Goal: Information Seeking & Learning: Learn about a topic

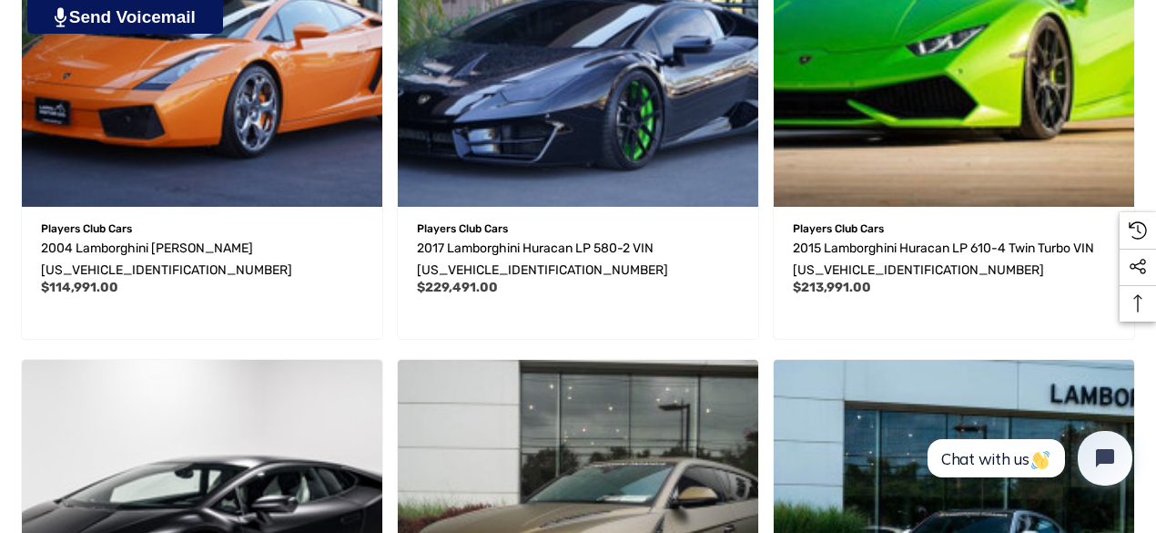
scroll to position [1671, 0]
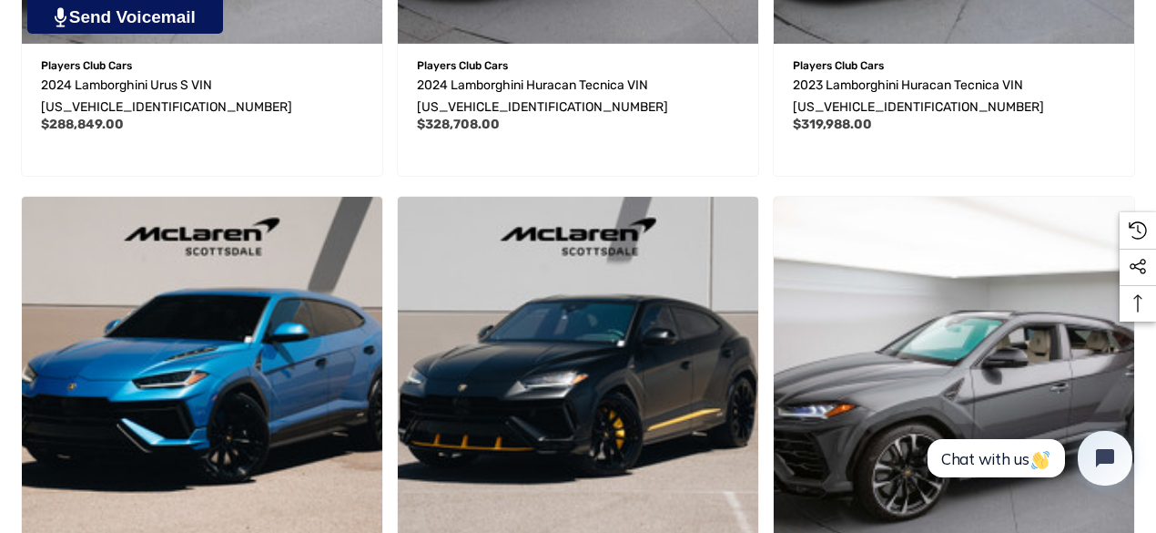
scroll to position [2484, 0]
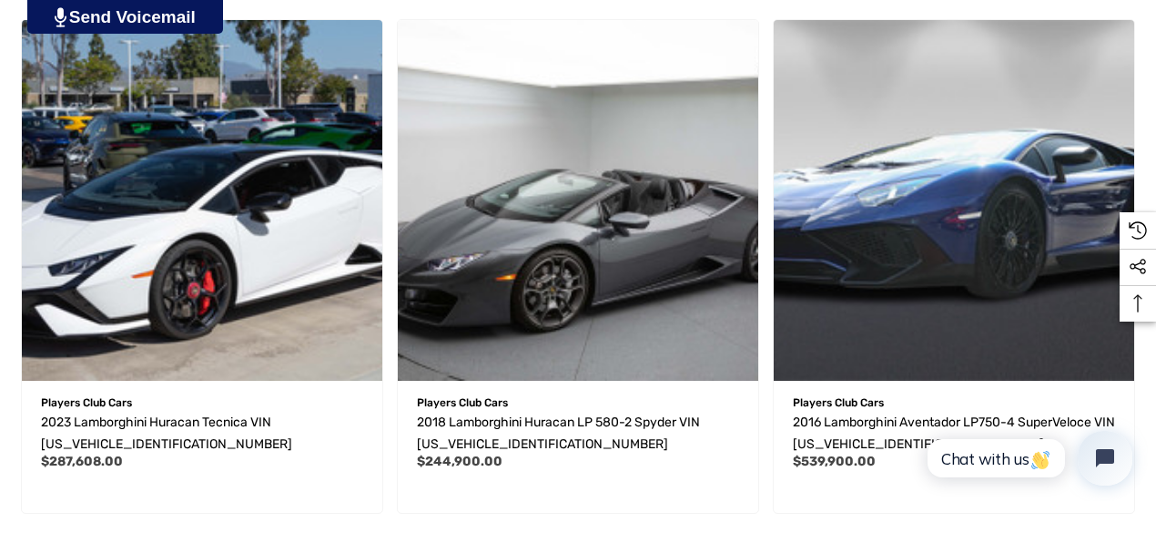
scroll to position [3174, 0]
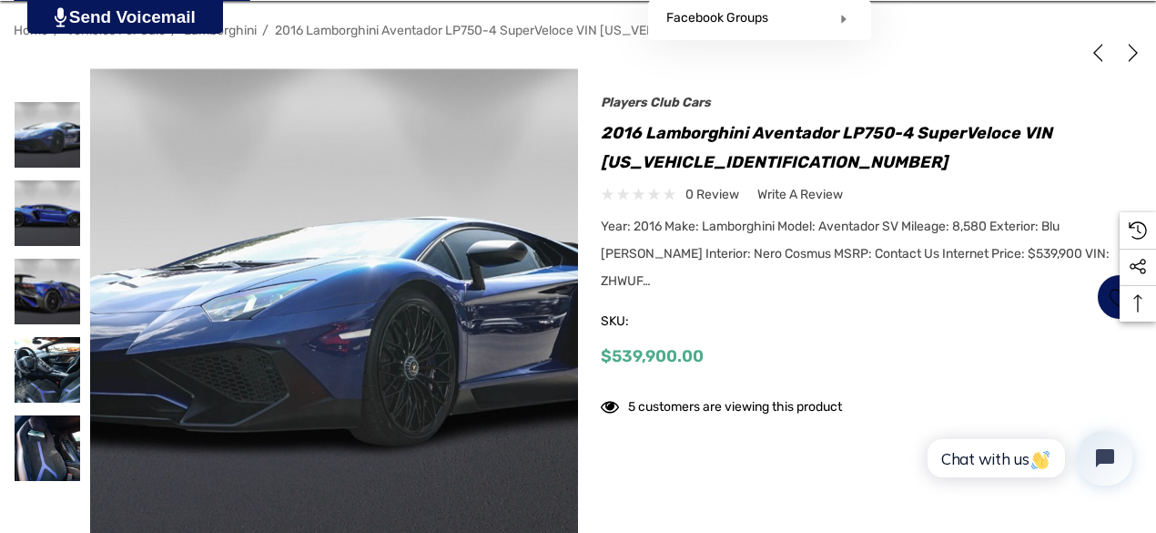
scroll to position [306, 0]
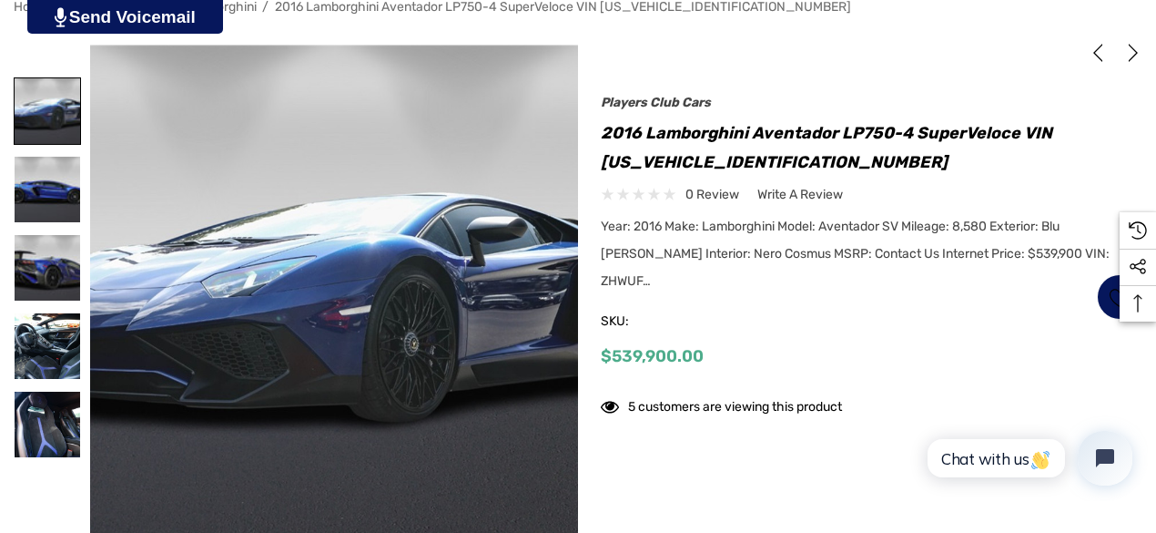
click at [53, 104] on img at bounding box center [48, 111] width 66 height 66
click at [46, 211] on img at bounding box center [48, 190] width 66 height 66
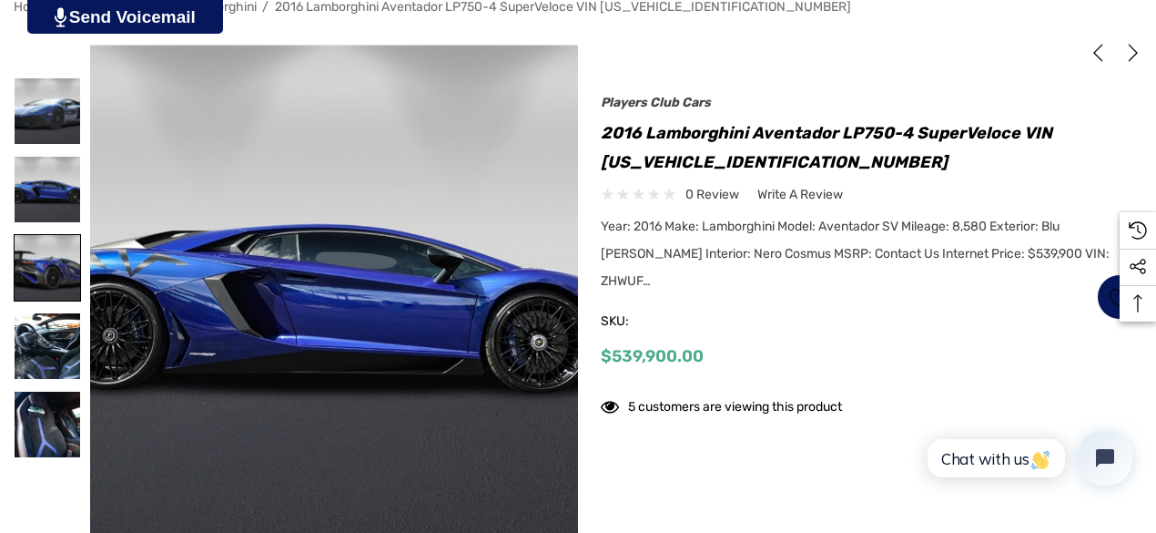
click at [44, 274] on img at bounding box center [48, 268] width 66 height 66
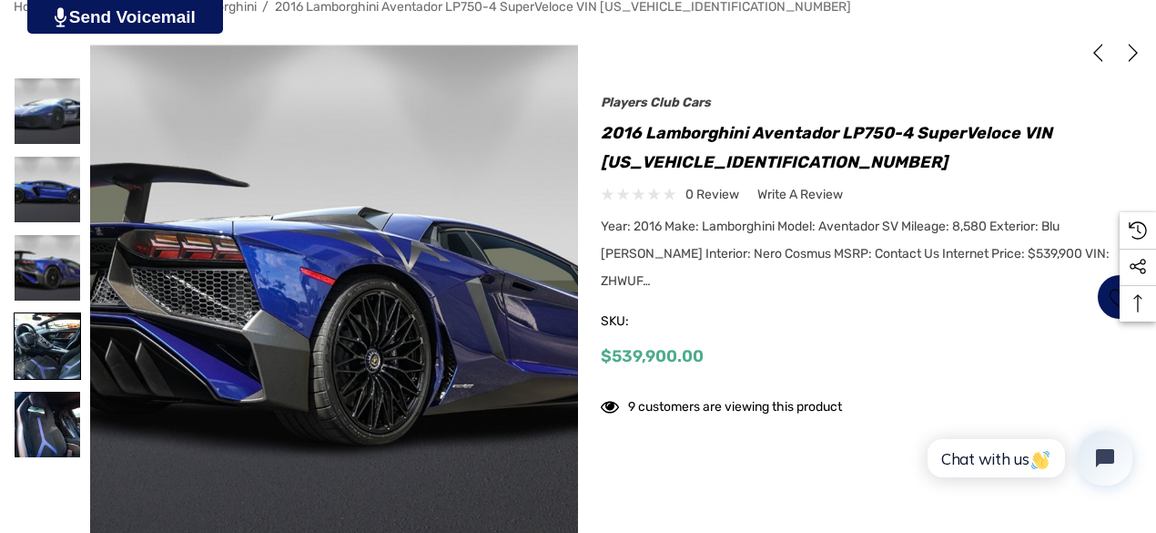
click at [46, 347] on img at bounding box center [48, 346] width 66 height 66
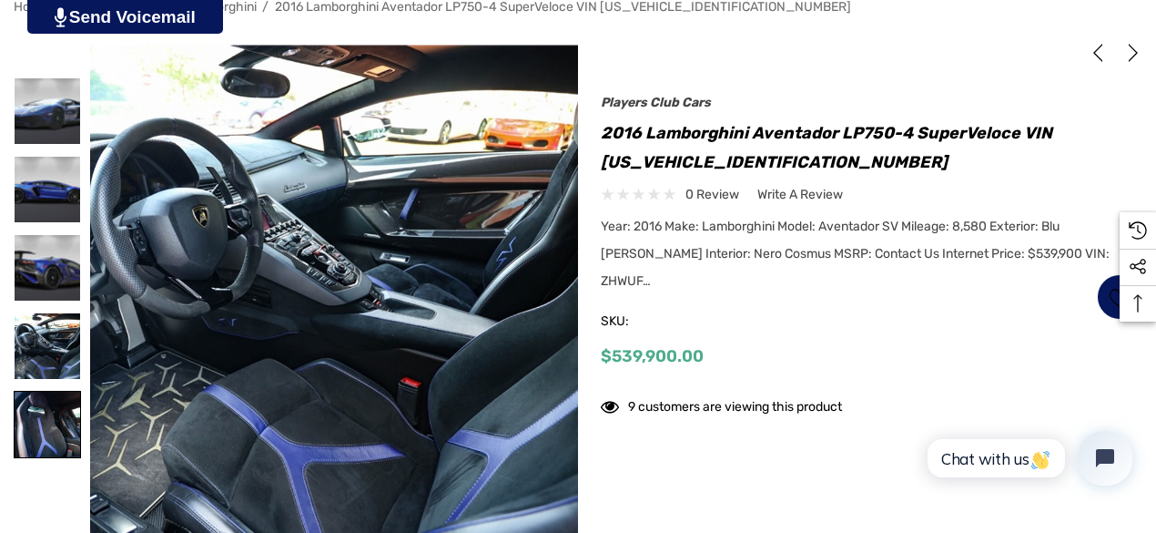
click at [56, 423] on img at bounding box center [48, 425] width 66 height 66
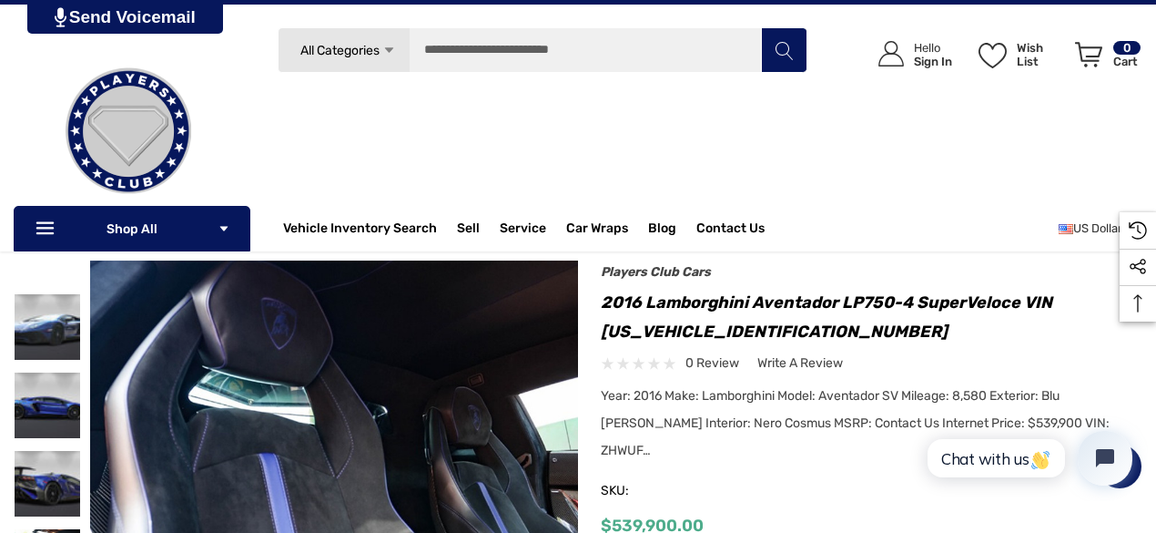
scroll to position [0, 0]
